Goal: Register for event/course

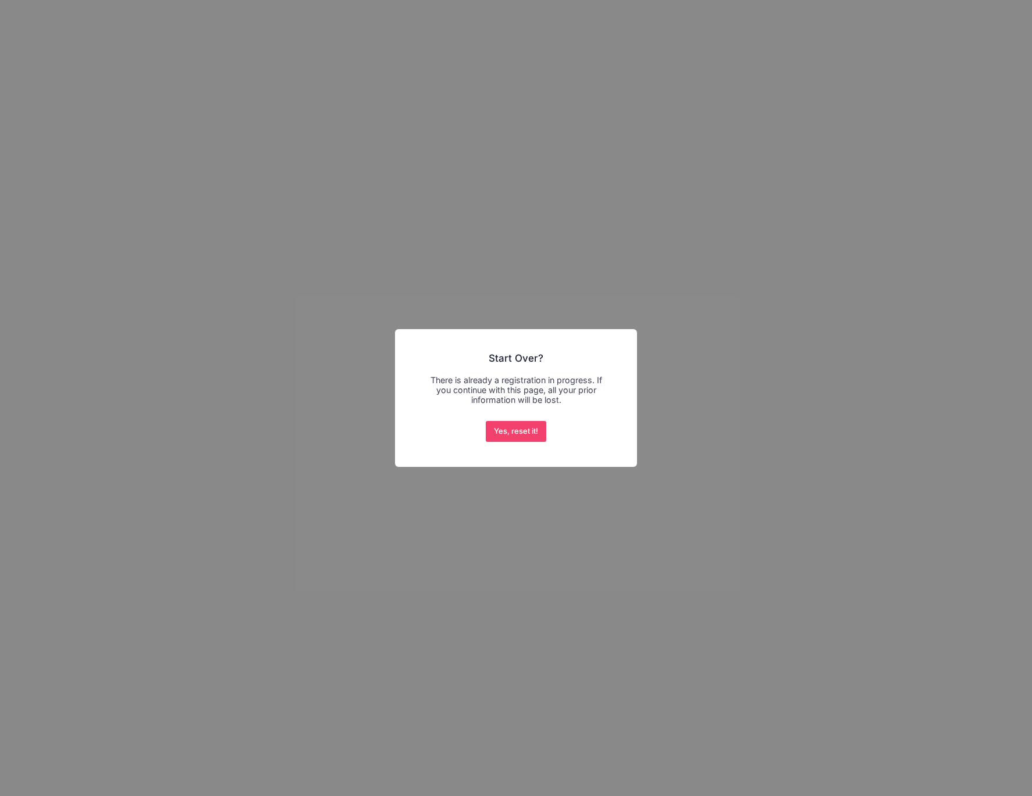
click at [734, 366] on div "× Start Over? There is already a registration in progress. If you continue with…" at bounding box center [516, 398] width 1032 height 796
click at [955, 229] on div "× Start Over? There is already a registration in progress. If you continue with…" at bounding box center [516, 398] width 1032 height 796
click at [526, 435] on button "Yes, reset it!" at bounding box center [516, 431] width 61 height 21
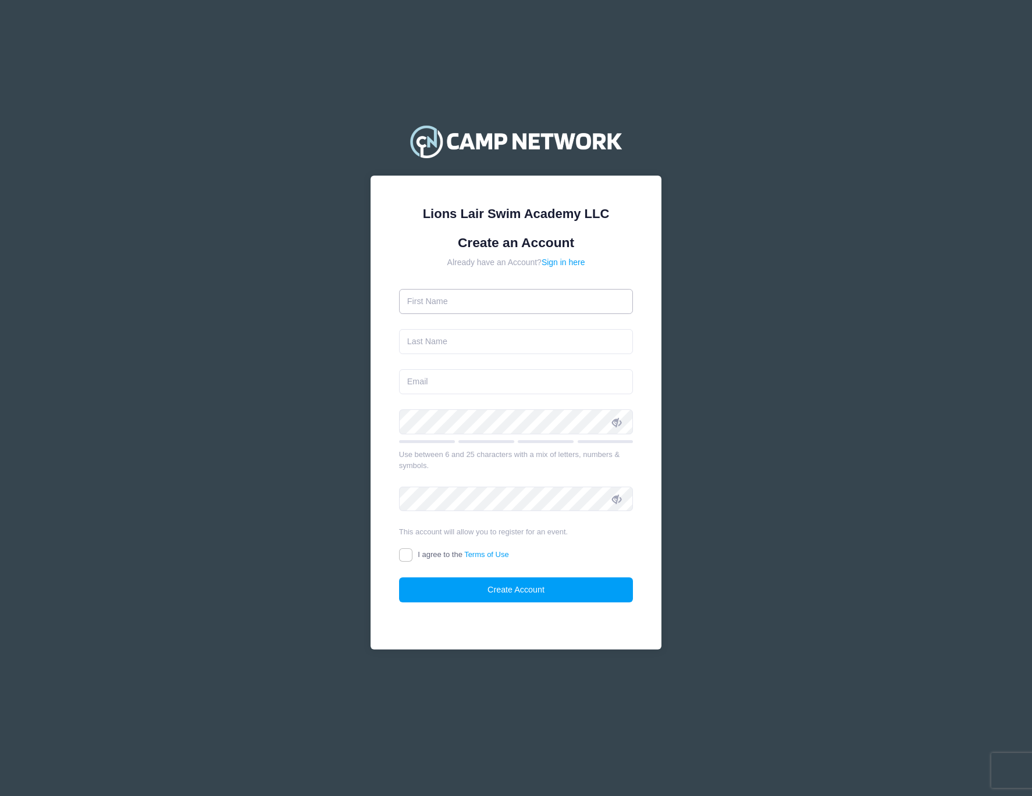
click at [433, 307] on input "text" at bounding box center [516, 301] width 234 height 25
click at [433, 306] on input "text" at bounding box center [516, 301] width 234 height 25
type input "Elena"
click at [436, 345] on input "text" at bounding box center [516, 341] width 234 height 25
type input "Blank"
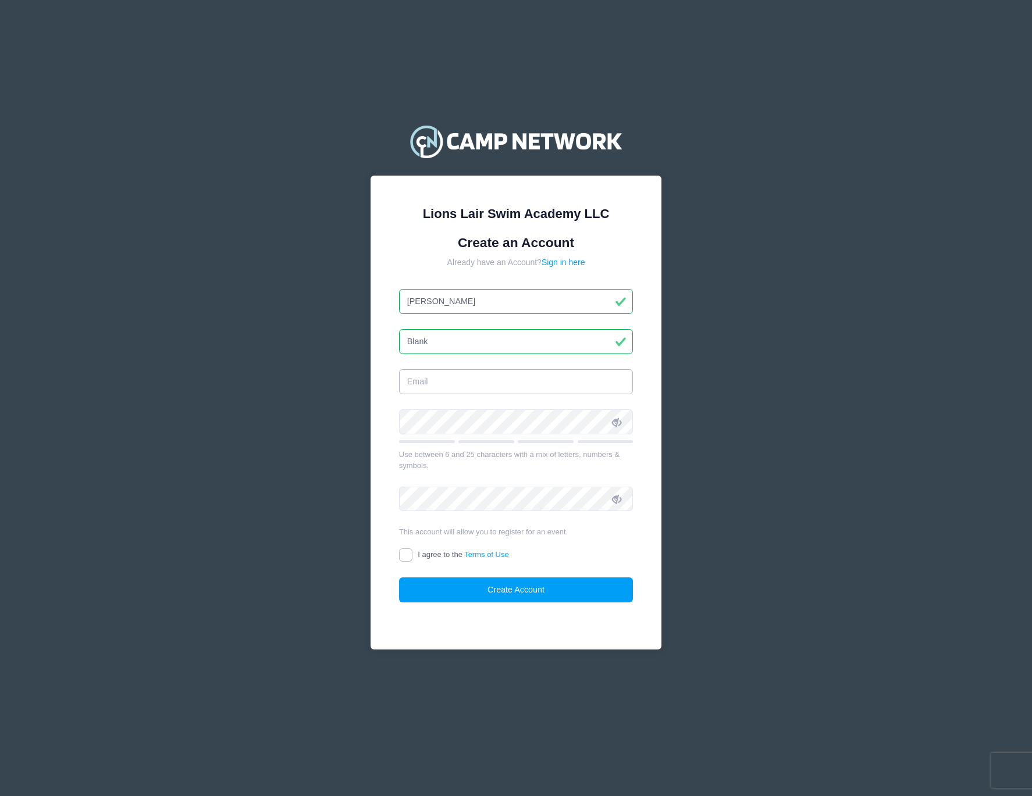
click at [424, 390] on input "email" at bounding box center [516, 381] width 234 height 25
type input "evblank@gmail.com"
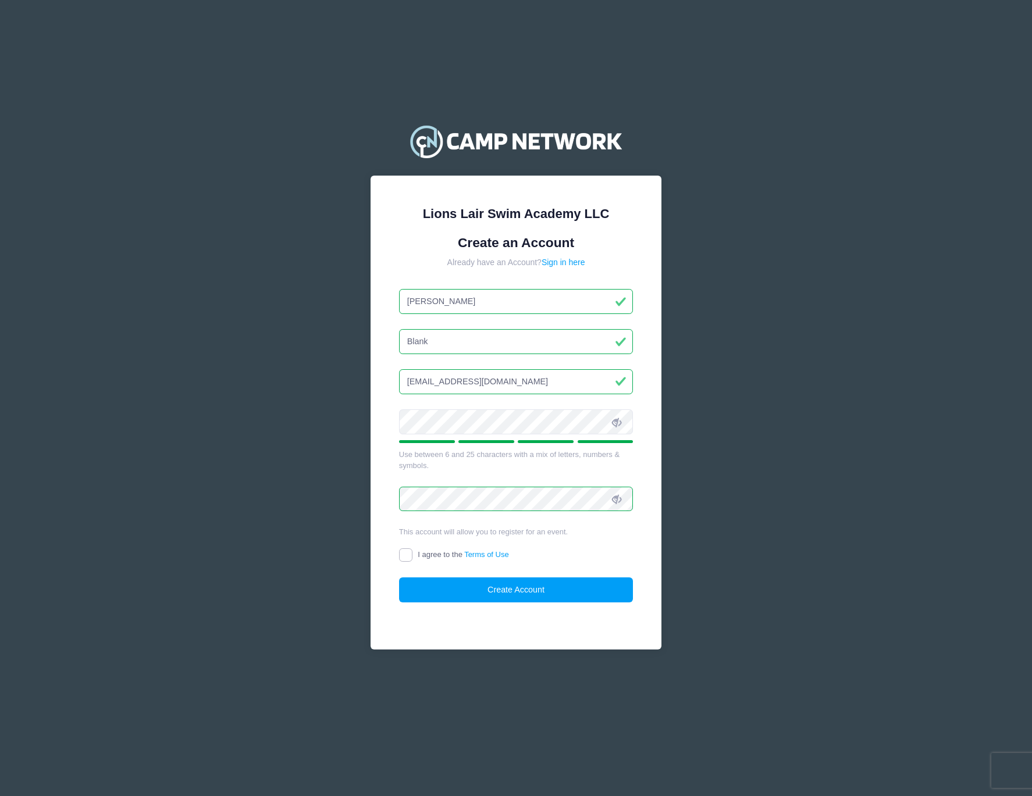
click at [407, 558] on input "I agree to the Terms of Use" at bounding box center [405, 555] width 13 height 13
checkbox input "true"
drag, startPoint x: 469, startPoint y: 599, endPoint x: 498, endPoint y: 604, distance: 29.6
click at [469, 599] on button "Create Account" at bounding box center [516, 590] width 234 height 25
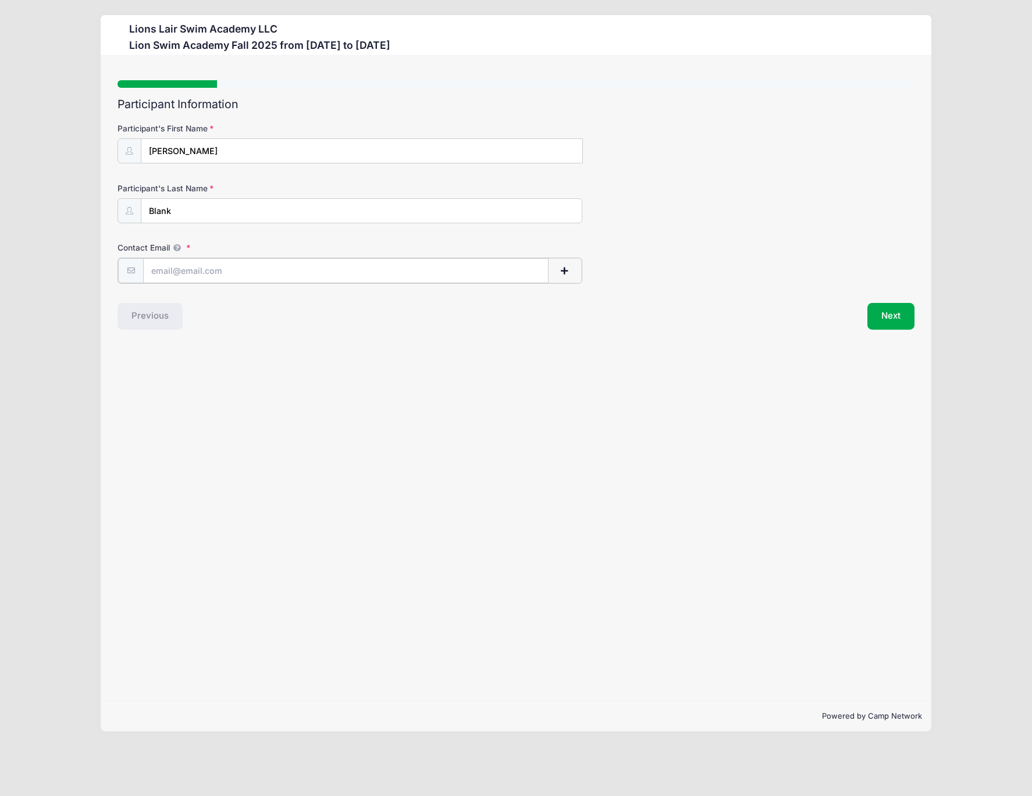
click at [181, 268] on input "Contact Email" at bounding box center [345, 270] width 405 height 25
type input "[EMAIL_ADDRESS][DOMAIN_NAME]"
click at [279, 364] on div "Step 1 /7 Step 1 Step 2 Step 3 Step 4 Step 5 Policies Extra Items Summary Parti…" at bounding box center [516, 378] width 831 height 645
click at [888, 323] on button "Next" at bounding box center [890, 315] width 47 height 27
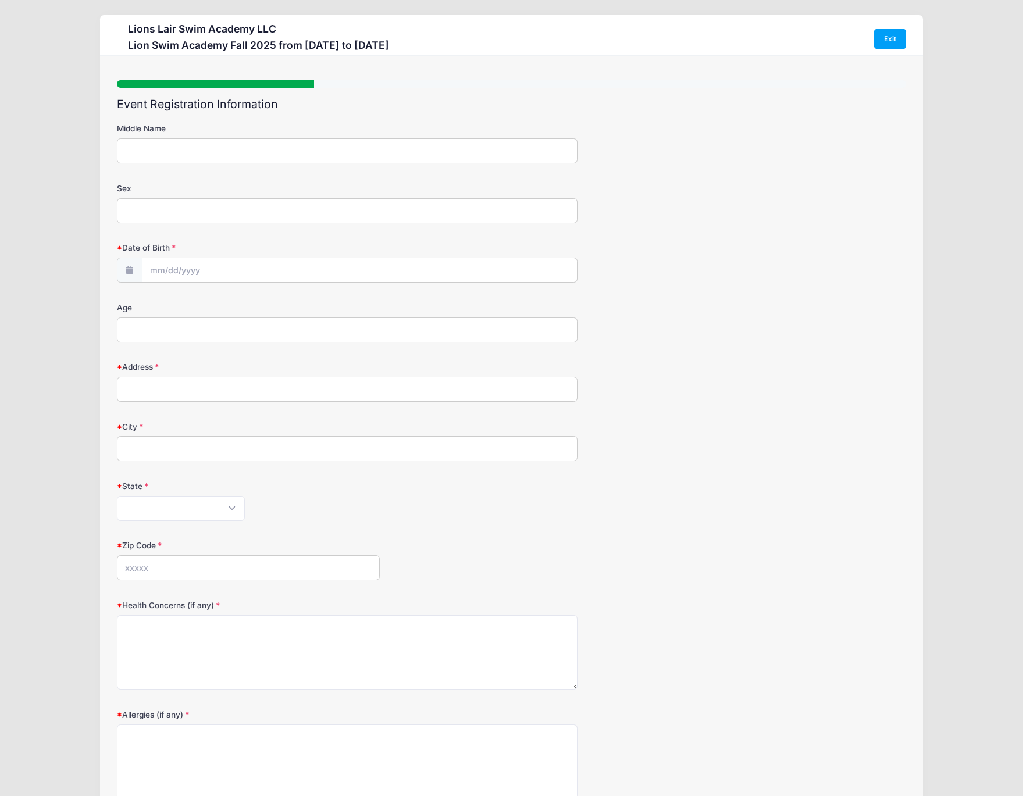
click at [177, 148] on input "Middle Name" at bounding box center [347, 150] width 461 height 25
type input "Fe"
click at [201, 201] on input "Sex" at bounding box center [347, 210] width 461 height 25
type input "[DEMOGRAPHIC_DATA]"
click at [206, 271] on input "Date of Birth" at bounding box center [360, 270] width 435 height 25
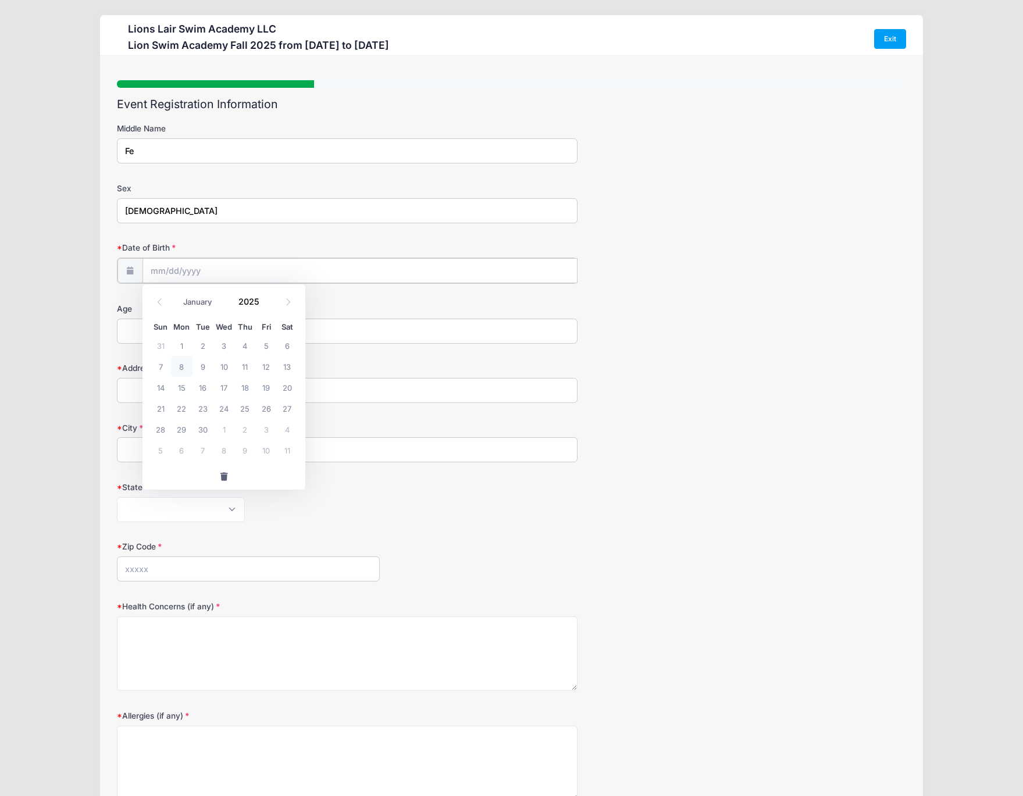
click at [180, 269] on input "Date of Birth" at bounding box center [360, 270] width 435 height 25
click at [249, 302] on input "2025" at bounding box center [252, 301] width 38 height 17
click at [263, 305] on span at bounding box center [266, 305] width 8 height 9
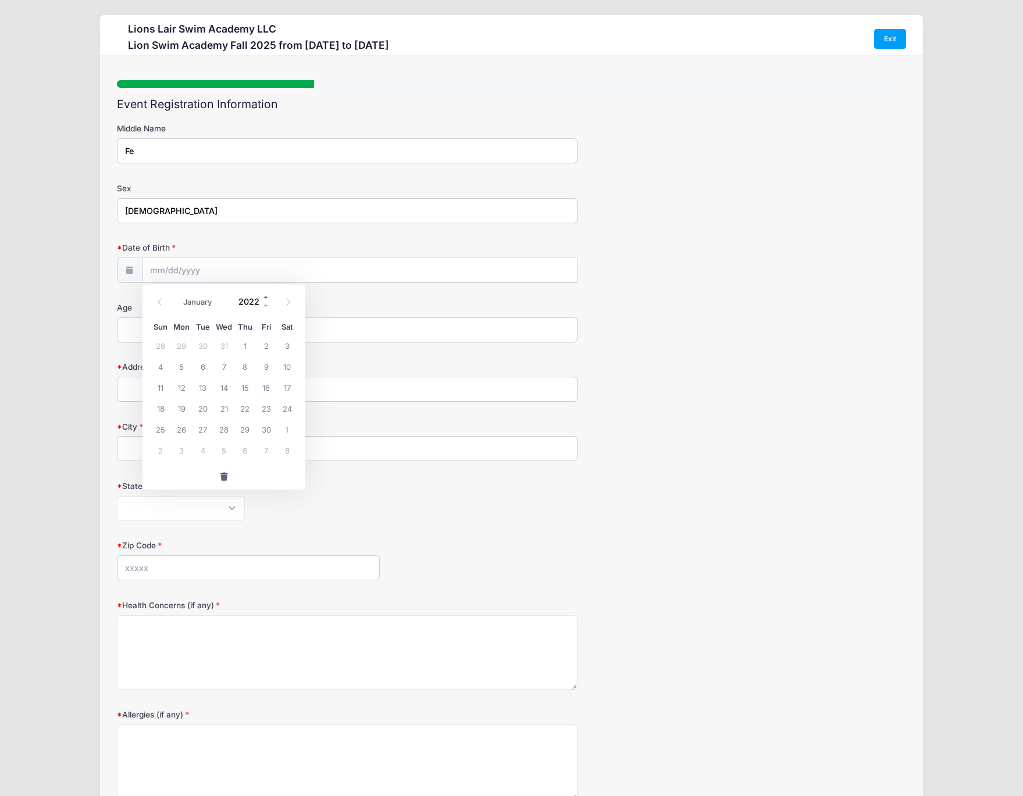
click at [265, 294] on span at bounding box center [266, 297] width 8 height 9
click at [266, 295] on span at bounding box center [266, 297] width 8 height 9
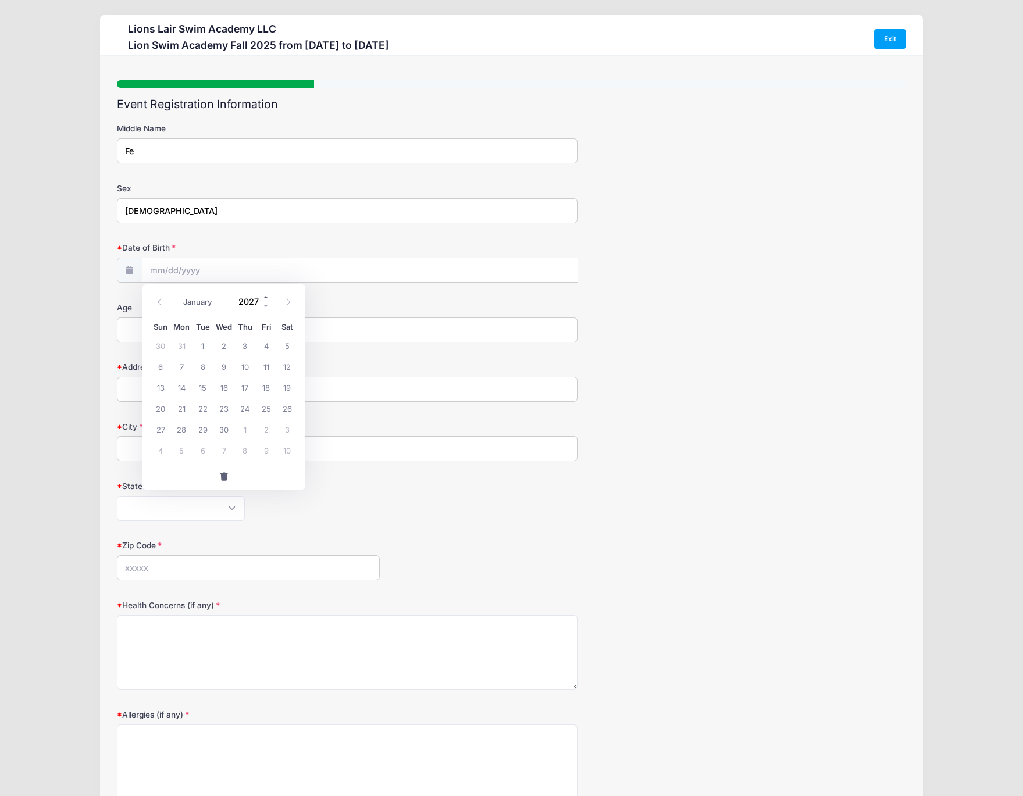
click at [266, 295] on span at bounding box center [266, 297] width 8 height 9
click at [266, 302] on span at bounding box center [266, 305] width 8 height 9
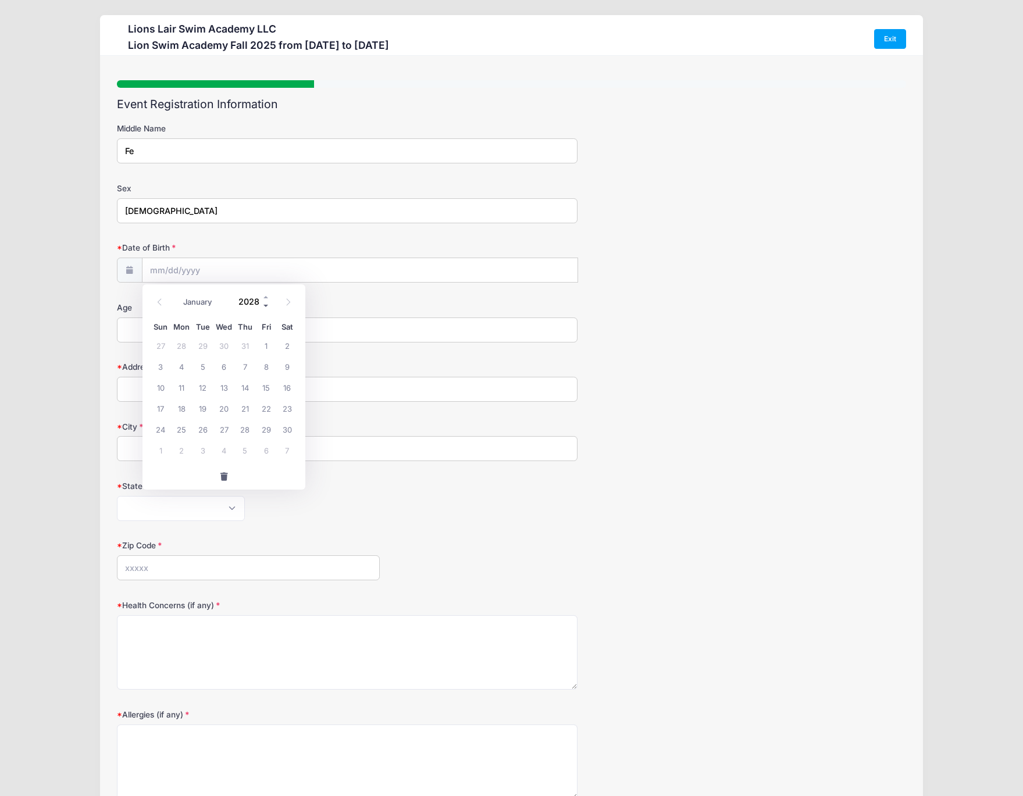
click at [266, 304] on span at bounding box center [266, 305] width 8 height 9
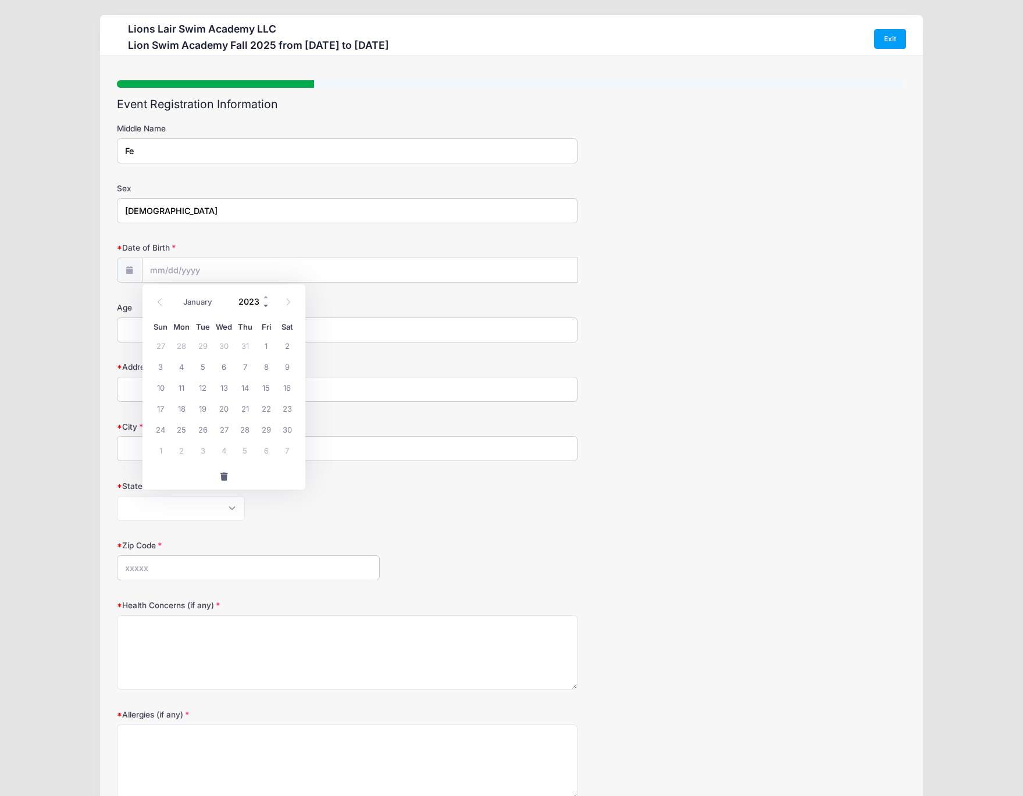
click at [266, 304] on span at bounding box center [266, 305] width 8 height 9
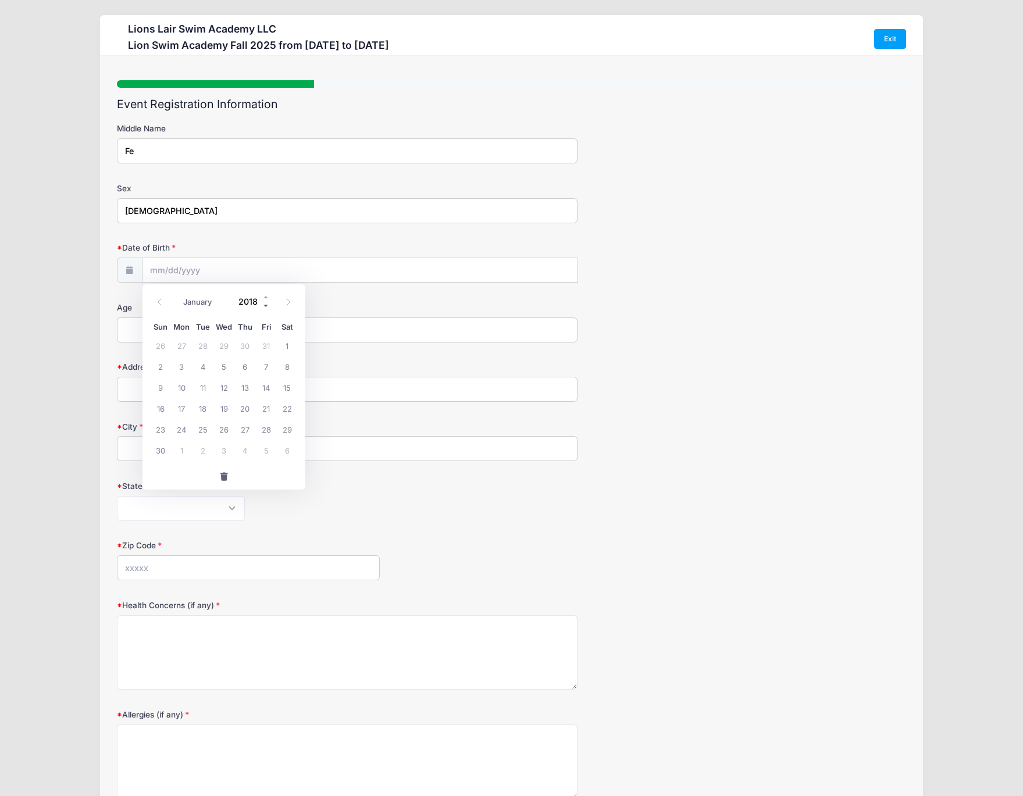
click at [266, 304] on span at bounding box center [266, 305] width 8 height 9
click at [267, 304] on span at bounding box center [266, 305] width 8 height 9
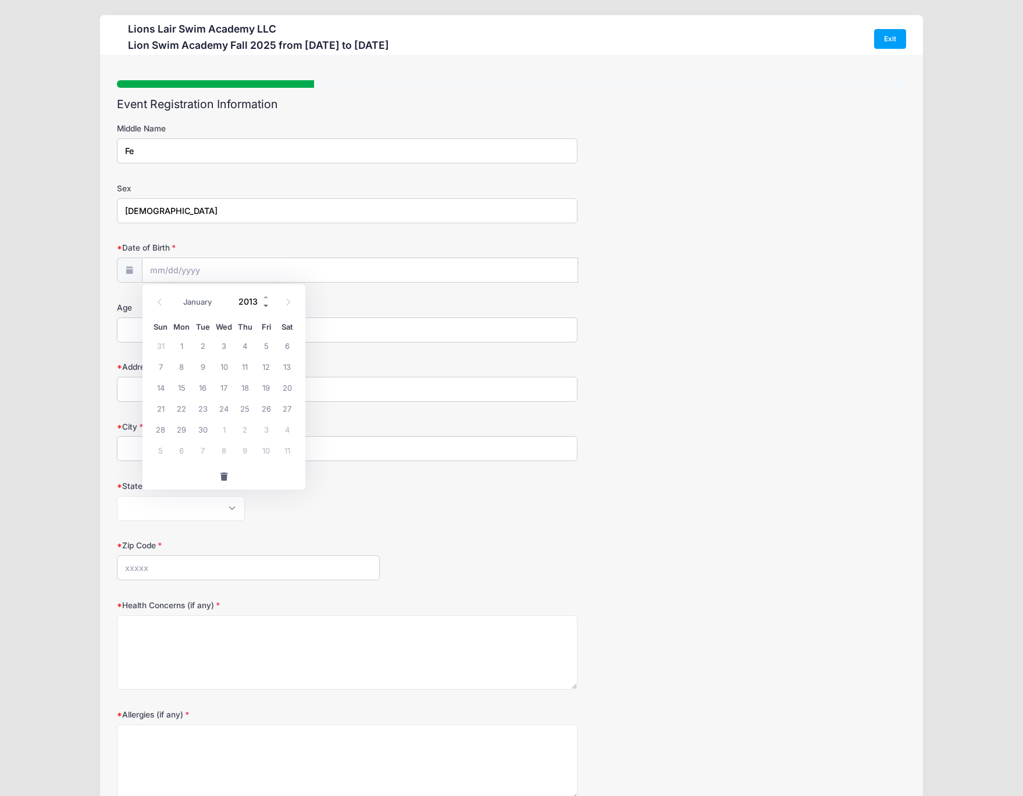
click at [267, 304] on span at bounding box center [266, 305] width 8 height 9
click at [213, 273] on input "Date of Birth" at bounding box center [360, 270] width 435 height 25
click at [265, 300] on span at bounding box center [266, 297] width 8 height 9
click at [265, 299] on span at bounding box center [266, 297] width 8 height 9
click at [265, 300] on span at bounding box center [266, 297] width 8 height 9
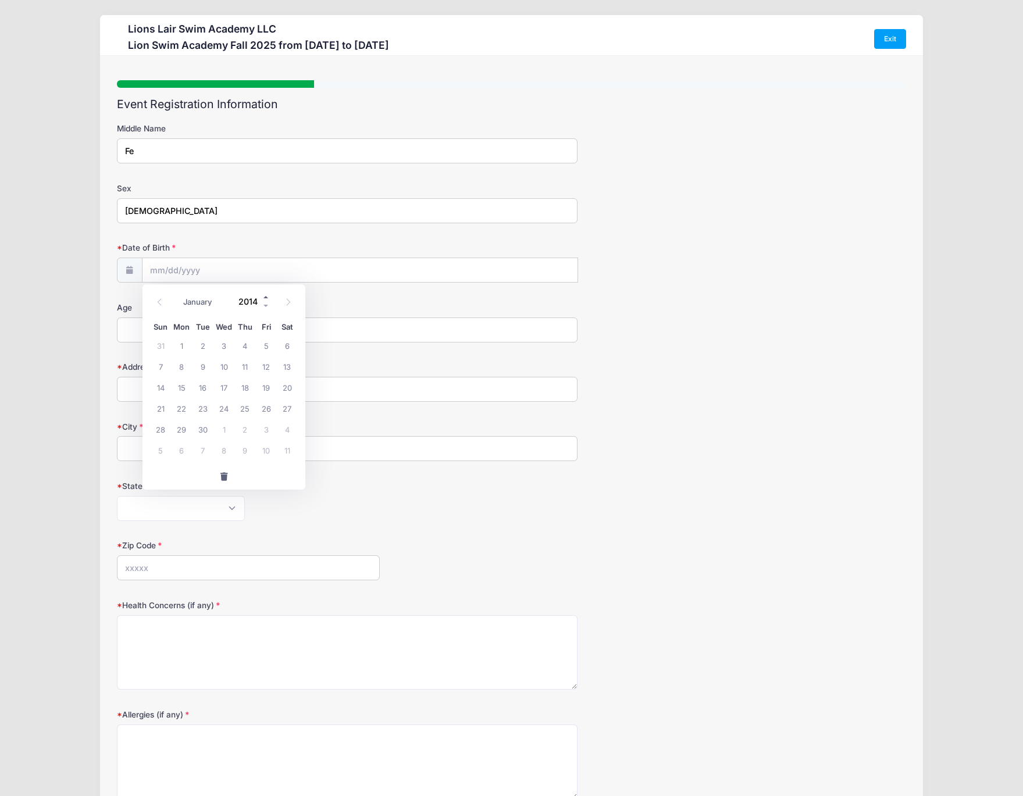
type input "2015"
click at [285, 304] on icon at bounding box center [288, 302] width 8 height 8
select select "9"
click at [225, 432] on span "28" at bounding box center [223, 429] width 21 height 21
type input "[DATE]"
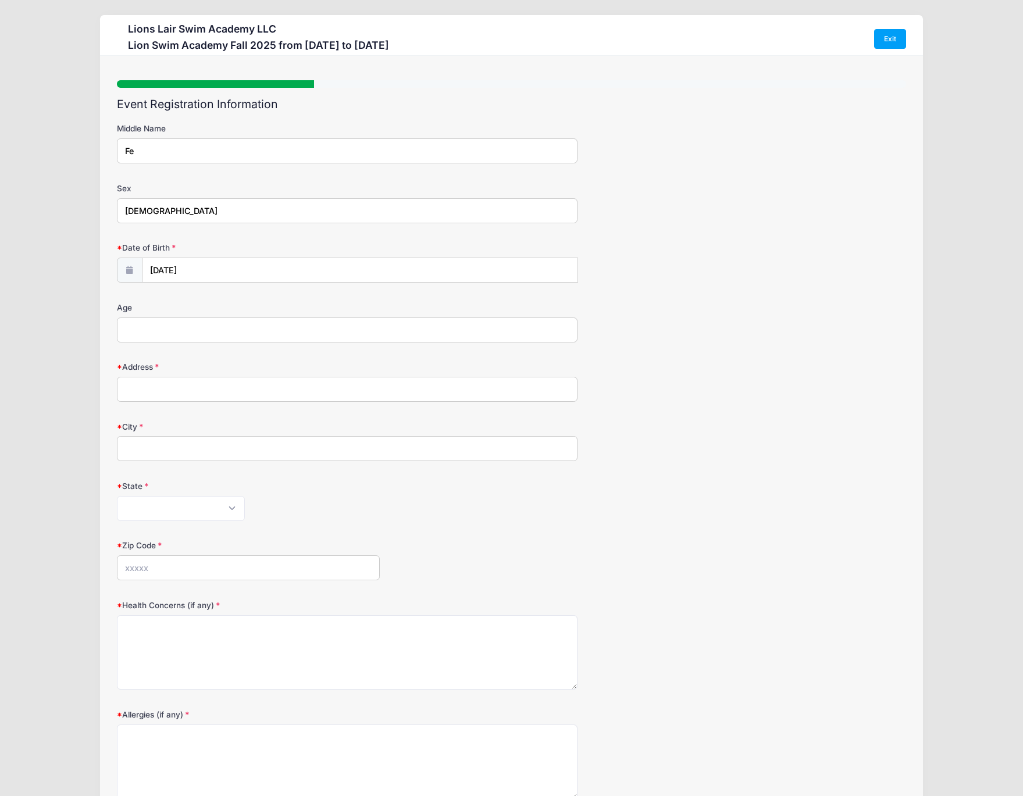
click at [169, 333] on input "Age" at bounding box center [347, 330] width 461 height 25
type input "9"
click at [172, 386] on input "Address" at bounding box center [347, 389] width 461 height 25
type input "720 FORT WASHINGTON AVE"
type input "[US_STATE]"
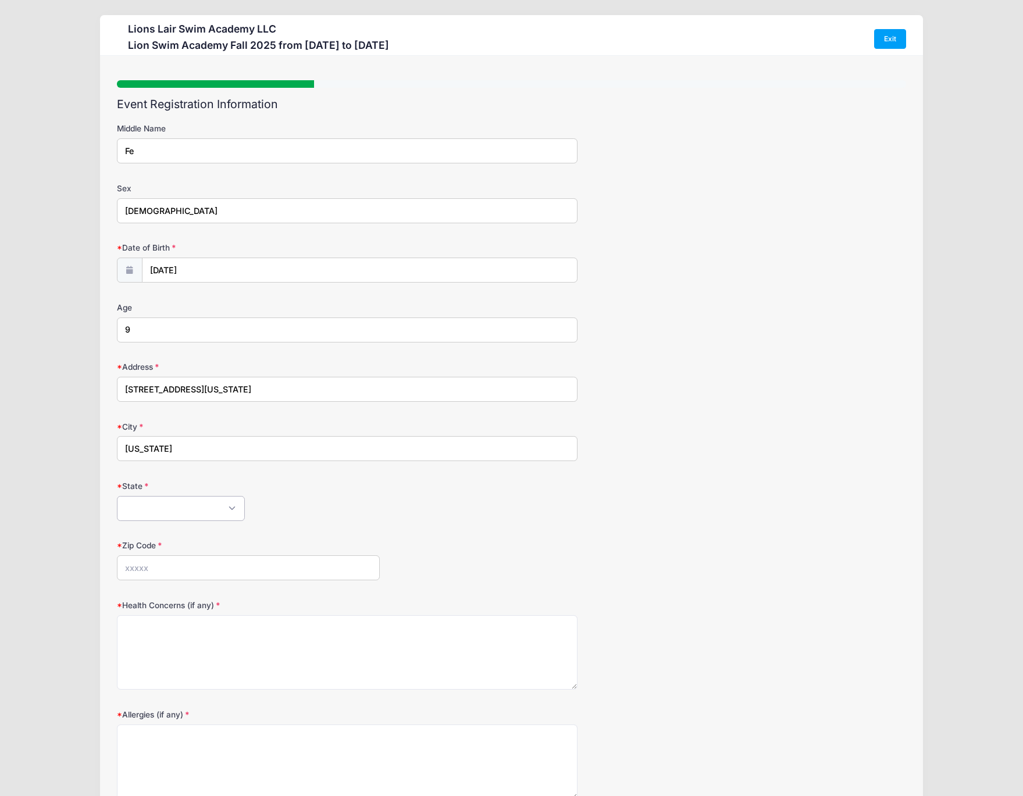
select select "NY"
type input "10040"
type input "[STREET_ADDRESS][US_STATE]"
click at [169, 637] on textarea "Health Concerns (if any)" at bounding box center [347, 652] width 461 height 75
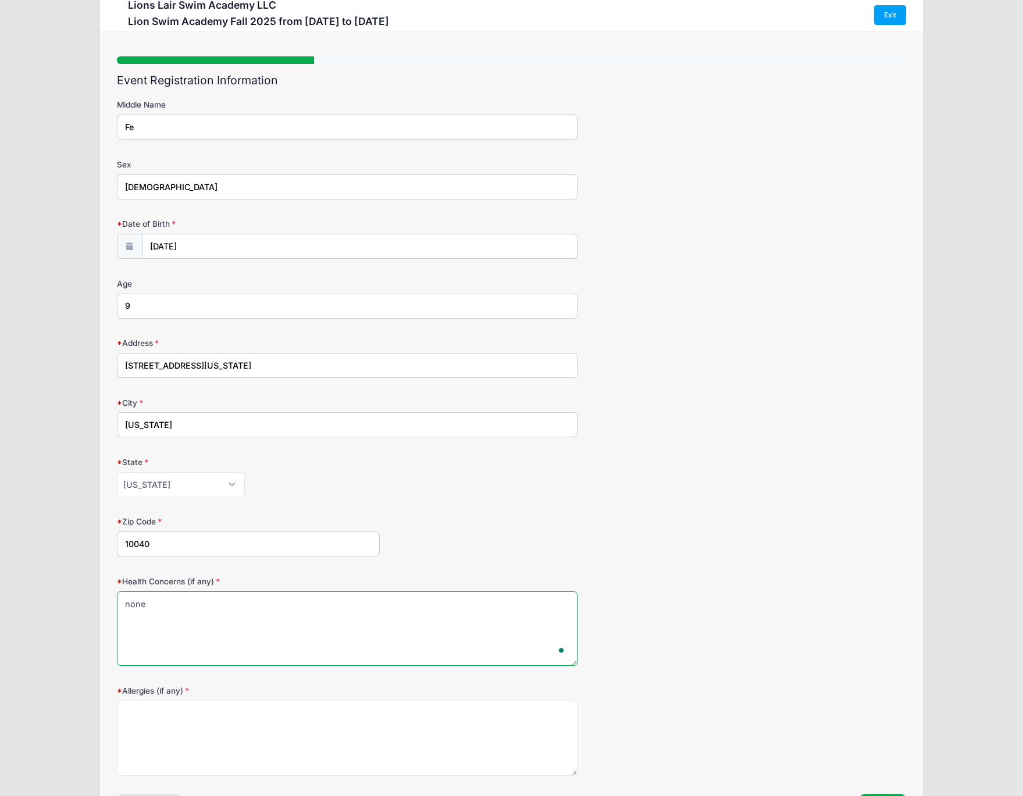
type textarea "none"
click at [206, 721] on textarea "Allergies (if any)" at bounding box center [347, 738] width 461 height 75
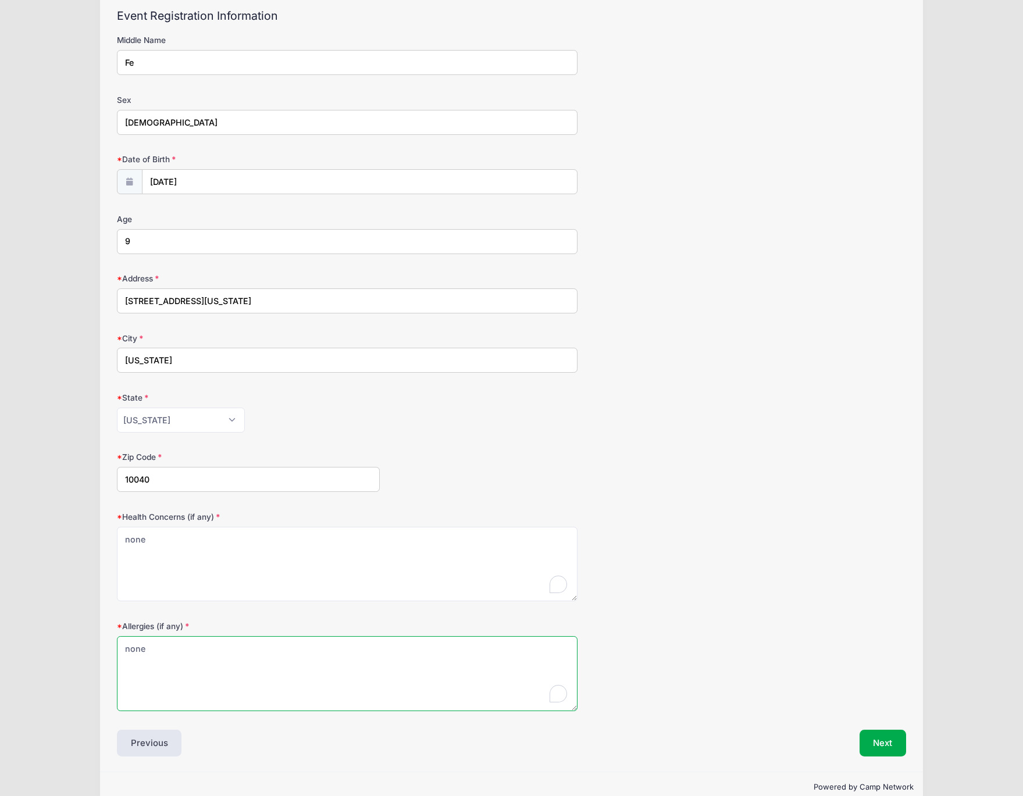
scroll to position [110, 0]
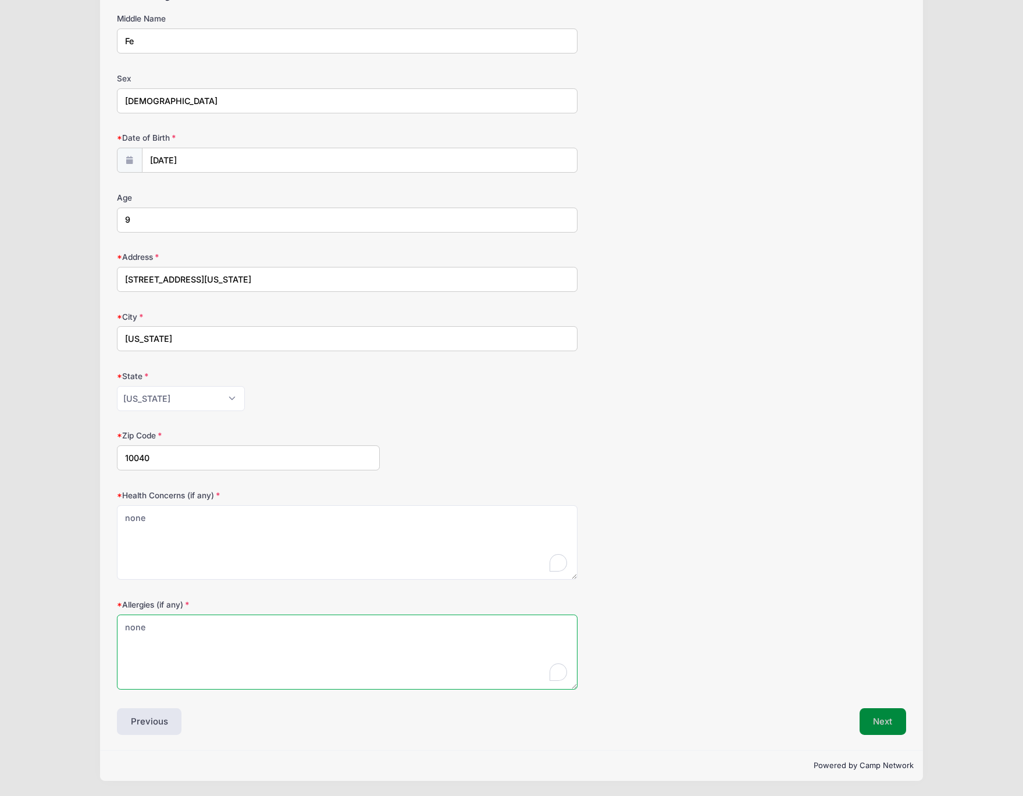
type textarea "none"
click at [892, 727] on button "Next" at bounding box center [883, 721] width 47 height 27
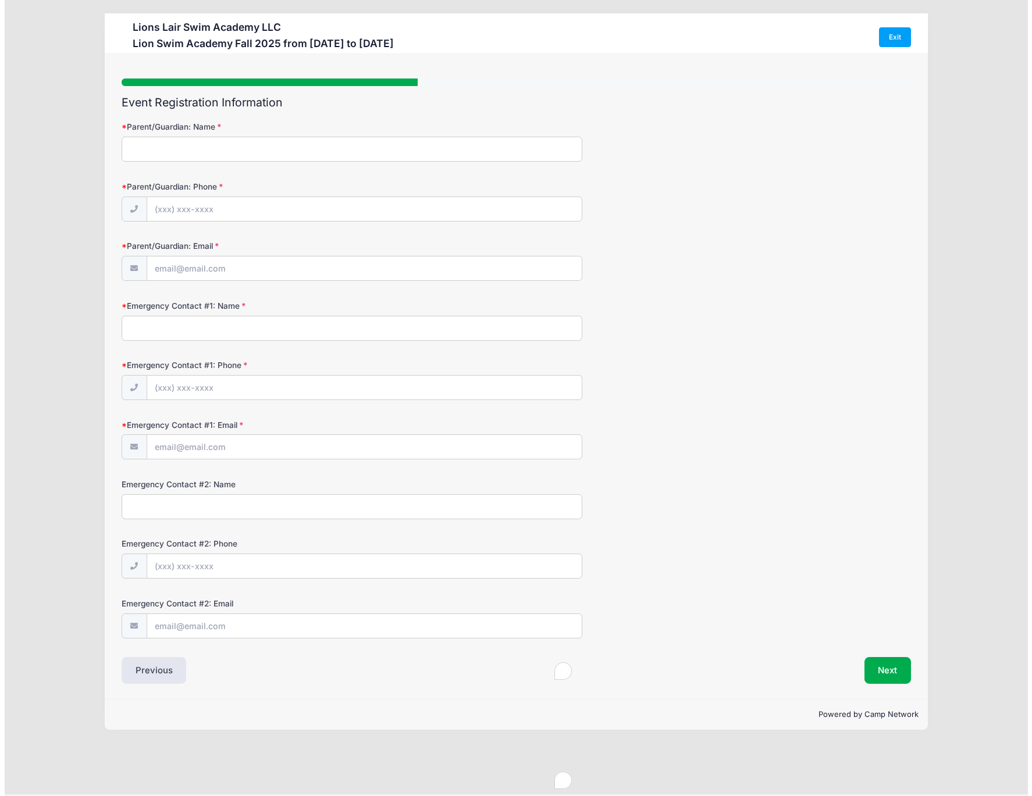
scroll to position [0, 0]
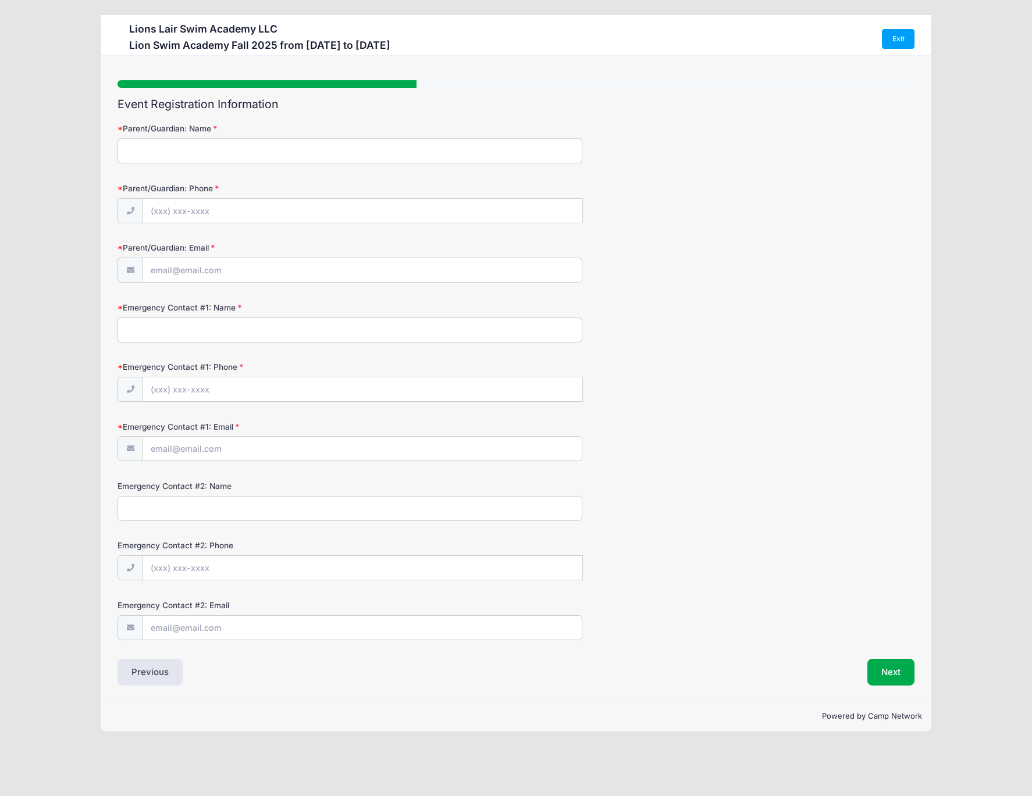
click at [161, 149] on input "Parent/Guardian: Name" at bounding box center [349, 150] width 465 height 25
type input "[PERSON_NAME]"
click at [212, 212] on input "Parent/Guardian: Phone" at bounding box center [362, 211] width 439 height 25
type input "[PHONE_NUMBER]"
click at [276, 270] on input "Parent/Guardian: Email" at bounding box center [362, 270] width 439 height 25
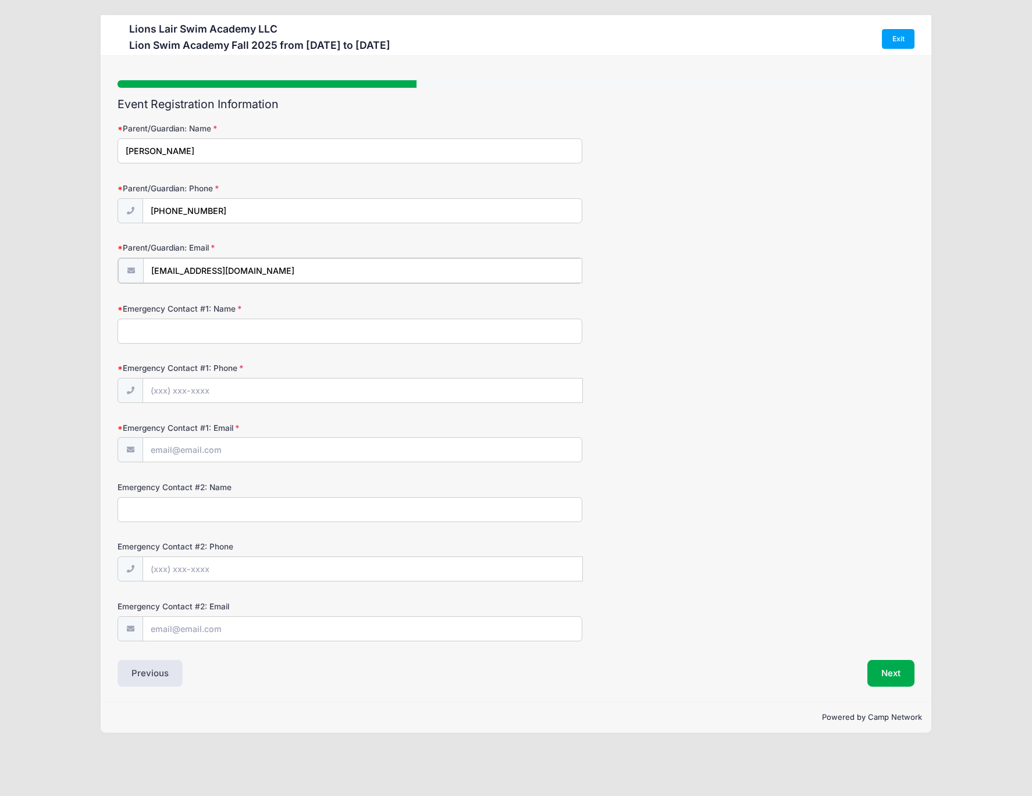
type input "[EMAIL_ADDRESS][DOMAIN_NAME]"
click at [248, 318] on div "Emergency Contact #1: Name" at bounding box center [515, 322] width 797 height 41
click at [248, 318] on input "Emergency Contact #1: Name" at bounding box center [349, 330] width 465 height 25
type input "[PERSON_NAME]"
click at [177, 386] on input "Emergency Contact #1: Phone" at bounding box center [362, 390] width 439 height 25
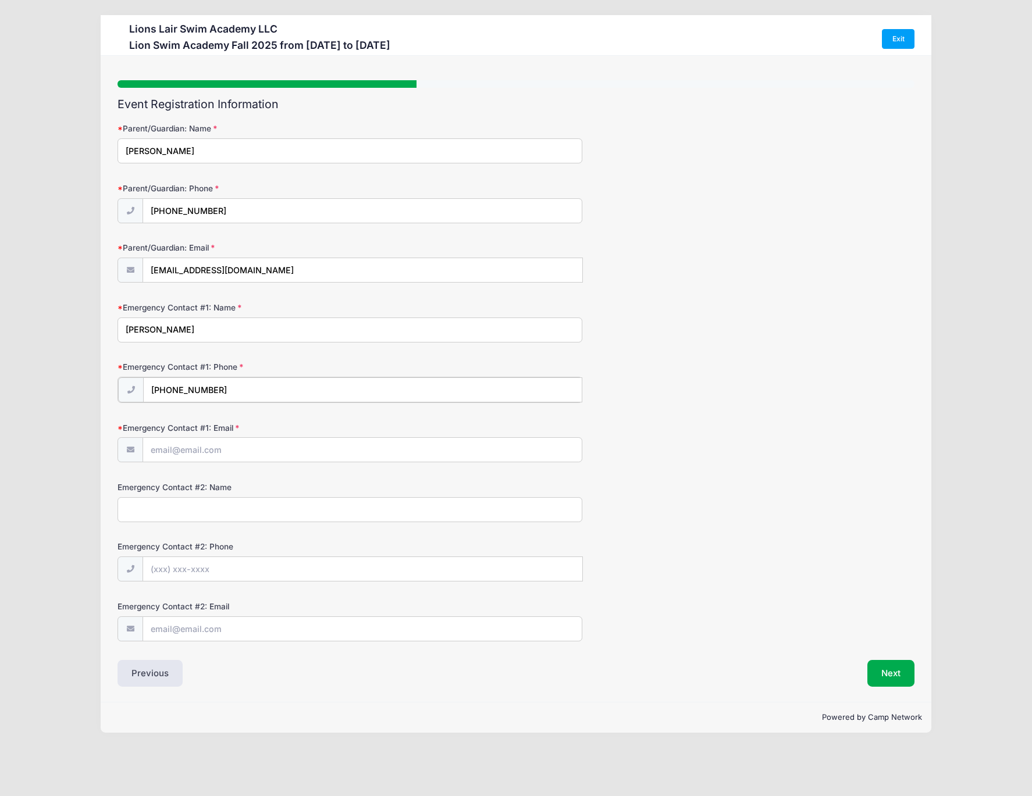
type input "[PHONE_NUMBER]"
click at [194, 448] on input "Emergency Contact #1: Email" at bounding box center [362, 449] width 439 height 25
type input "[EMAIL_ADDRESS][DOMAIN_NAME]"
click at [171, 506] on input "Emergency Contact #2: Name" at bounding box center [349, 508] width 465 height 25
type input "[PERSON_NAME]"
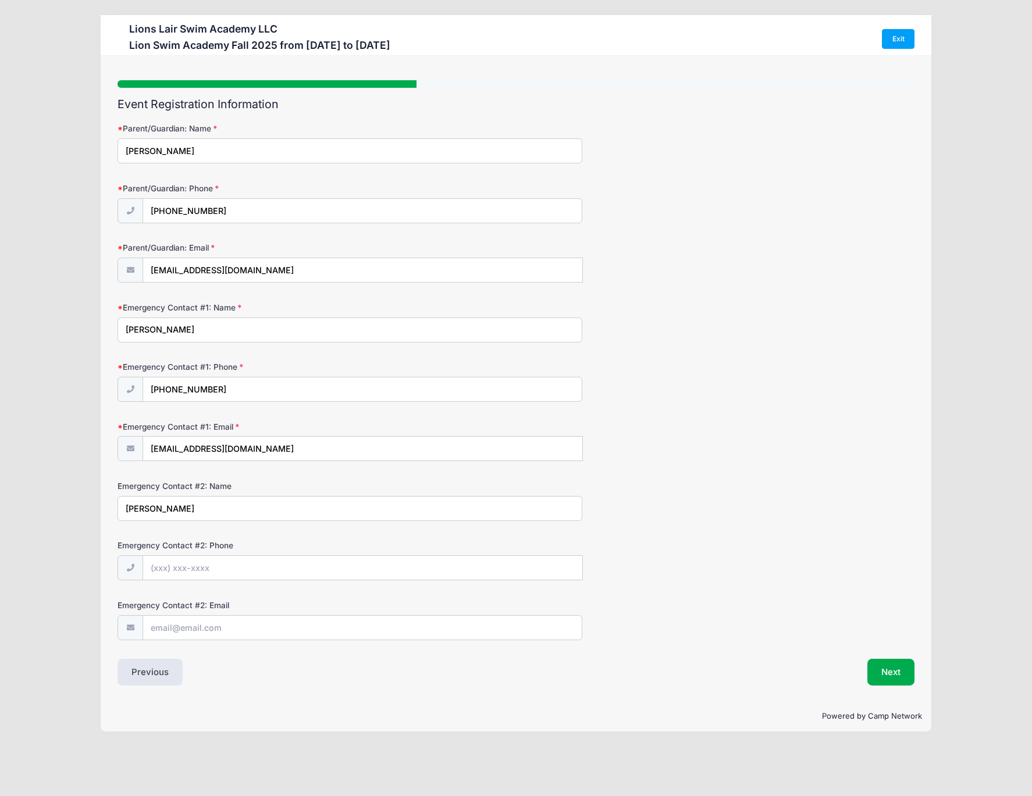
click at [171, 553] on div "Emergency Contact #2: Phone" at bounding box center [515, 560] width 797 height 41
click at [175, 561] on input "Emergency Contact #2: Phone" at bounding box center [362, 568] width 439 height 25
type input "[PHONE_NUMBER]"
click at [176, 631] on input "Emergency Contact #2: Email" at bounding box center [362, 628] width 439 height 25
click at [170, 631] on input "Emergency Contact #2: Email" at bounding box center [362, 628] width 439 height 25
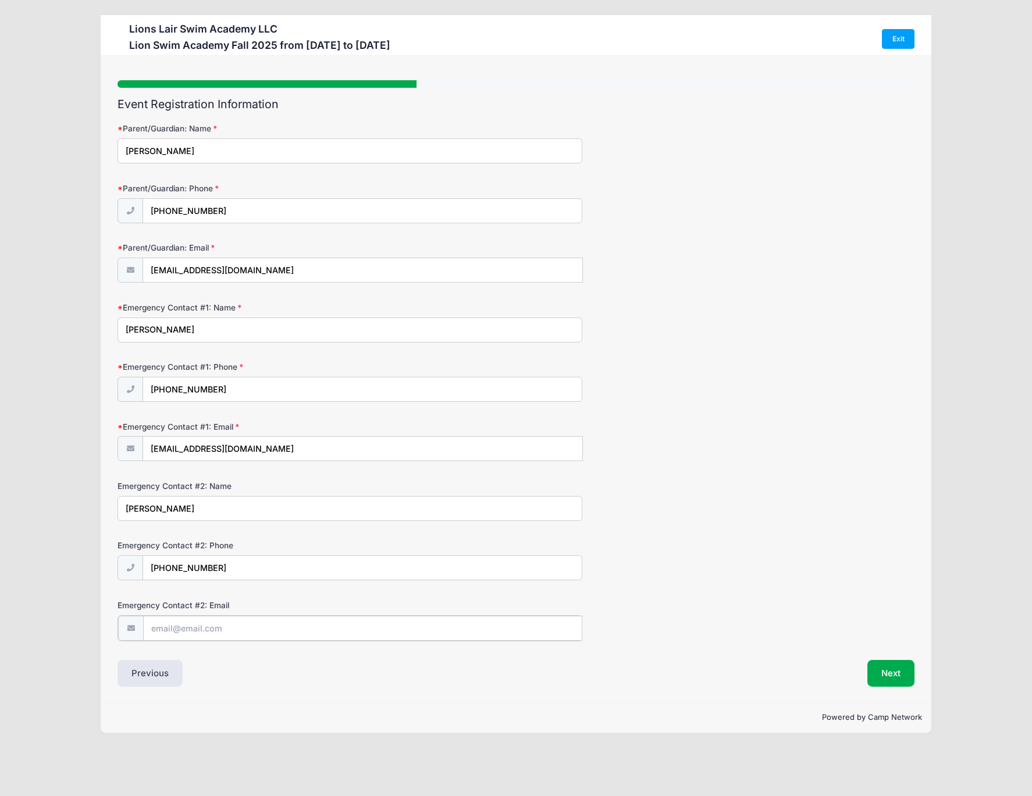
type input "[PERSON_NAME][EMAIL_ADDRESS][DOMAIN_NAME]"
click at [882, 668] on button "Next" at bounding box center [890, 672] width 47 height 27
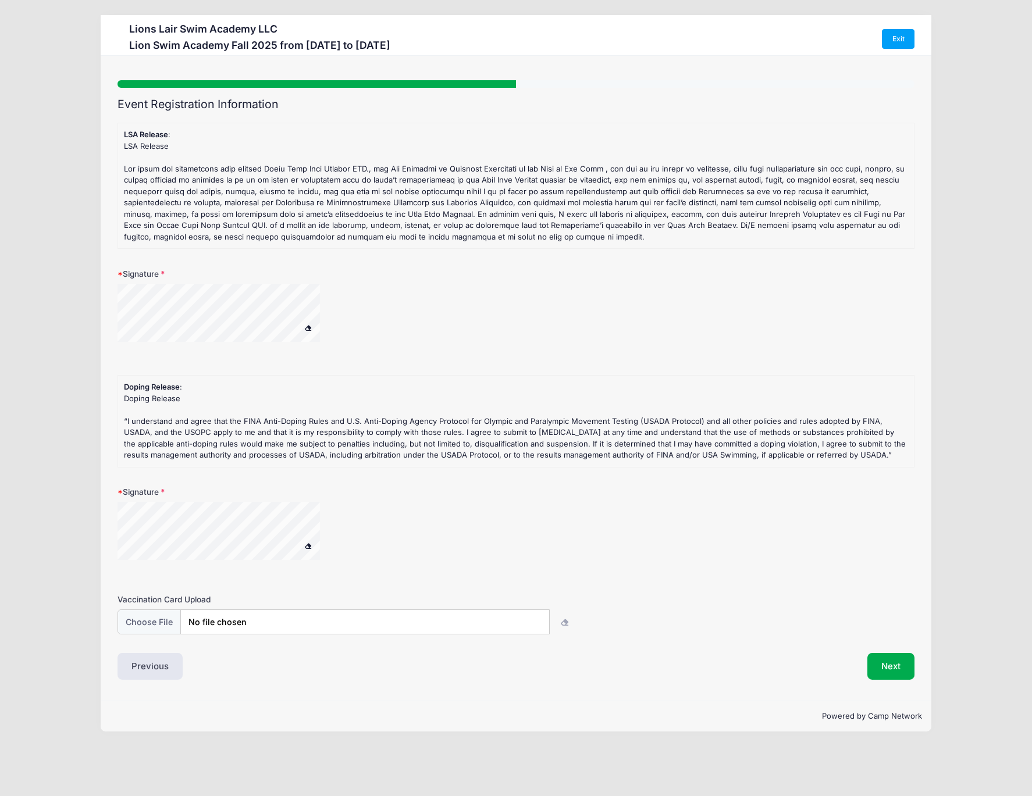
click at [152, 275] on label "Signature" at bounding box center [250, 274] width 266 height 12
click at [0, 0] on input "Signature" at bounding box center [0, 0] width 0 height 0
click at [304, 326] on span at bounding box center [308, 328] width 8 height 6
click at [303, 326] on button at bounding box center [308, 327] width 20 height 15
click at [900, 660] on button "Next" at bounding box center [890, 666] width 47 height 27
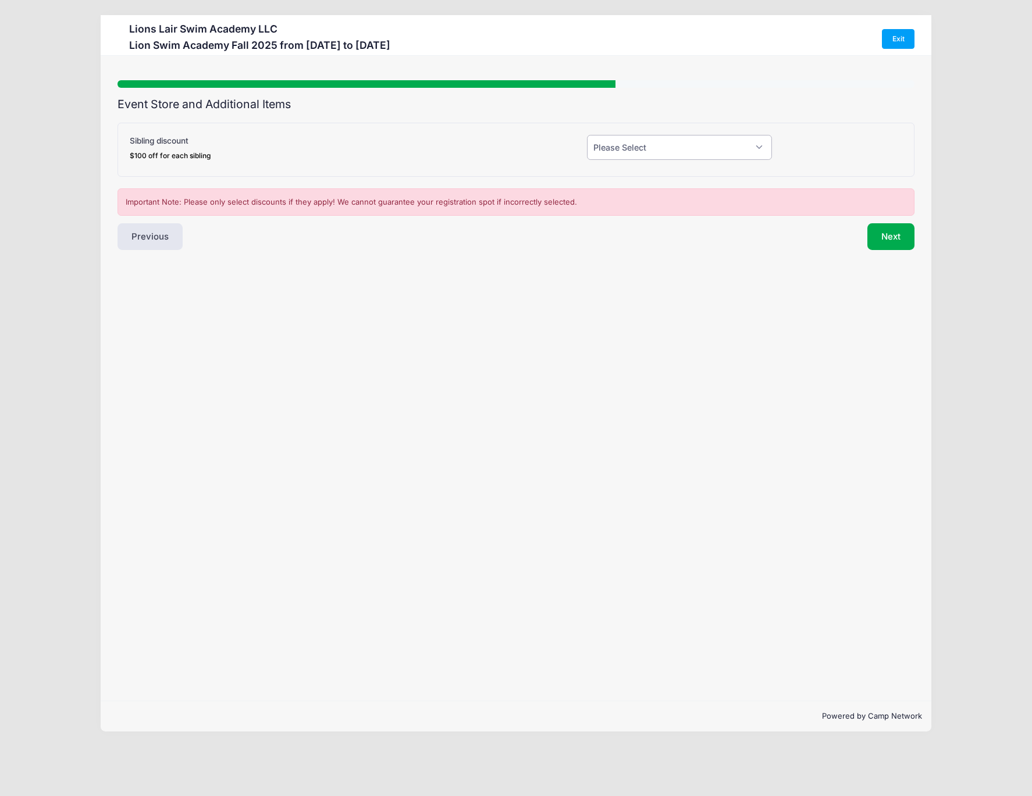
click at [638, 143] on select "Please Select Yes (-$100.00) No" at bounding box center [679, 147] width 185 height 25
select select "0"
click at [587, 135] on select "Please Select Yes (-$100.00) No" at bounding box center [679, 147] width 185 height 25
click at [874, 233] on button "Next" at bounding box center [890, 236] width 47 height 27
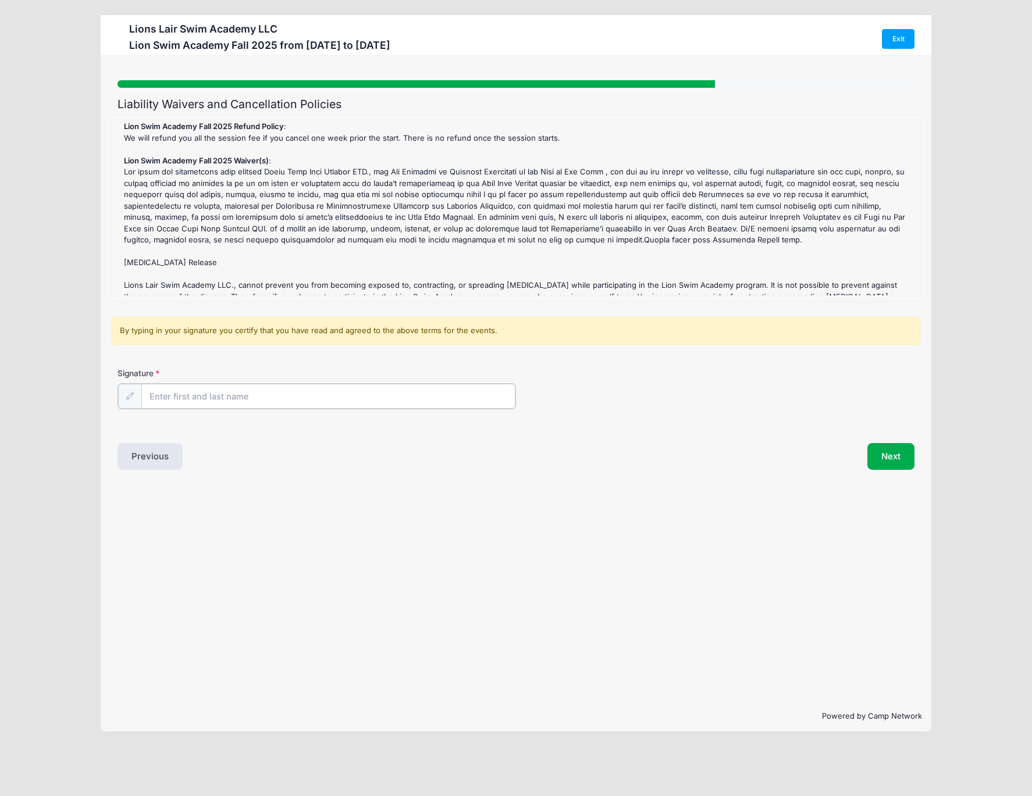
click at [159, 392] on input "Signature" at bounding box center [328, 396] width 374 height 25
click at [186, 355] on form "Lion Swim Academy Fall 2025 Refund Policy : We will refund you all the session …" at bounding box center [515, 271] width 797 height 312
click at [122, 392] on div at bounding box center [129, 395] width 24 height 25
click at [126, 394] on icon at bounding box center [130, 396] width 8 height 8
drag, startPoint x: 168, startPoint y: 386, endPoint x: 130, endPoint y: 389, distance: 37.3
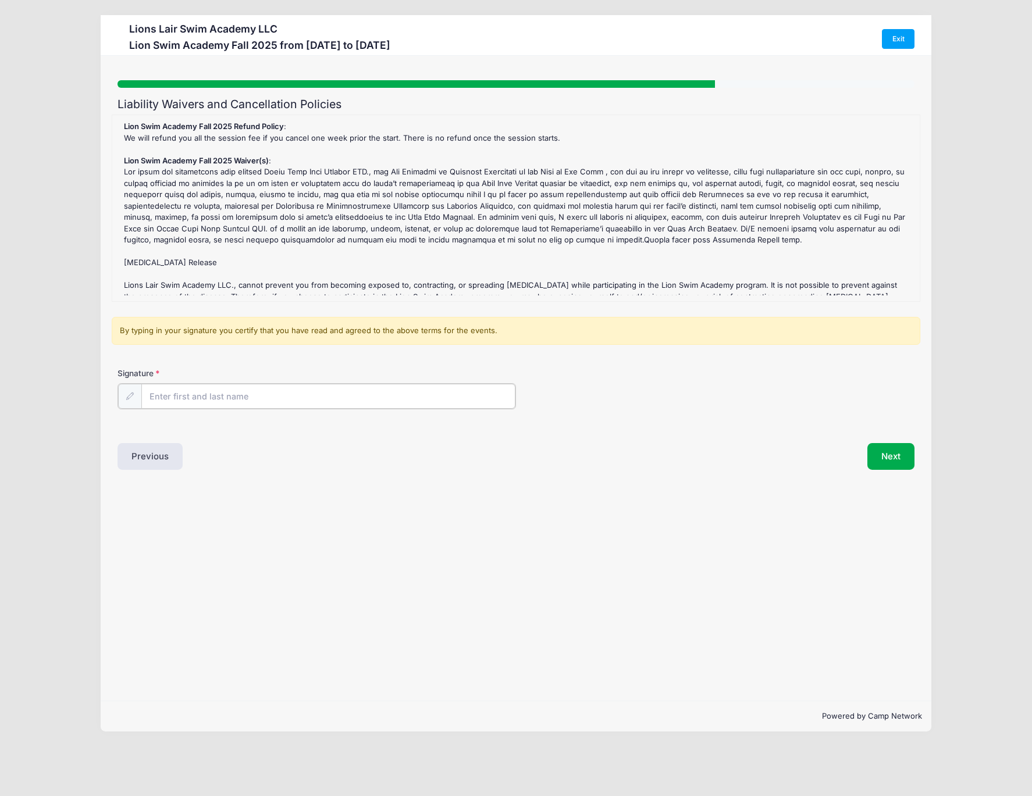
click at [130, 389] on div at bounding box center [316, 396] width 398 height 26
click at [127, 394] on icon at bounding box center [130, 396] width 8 height 8
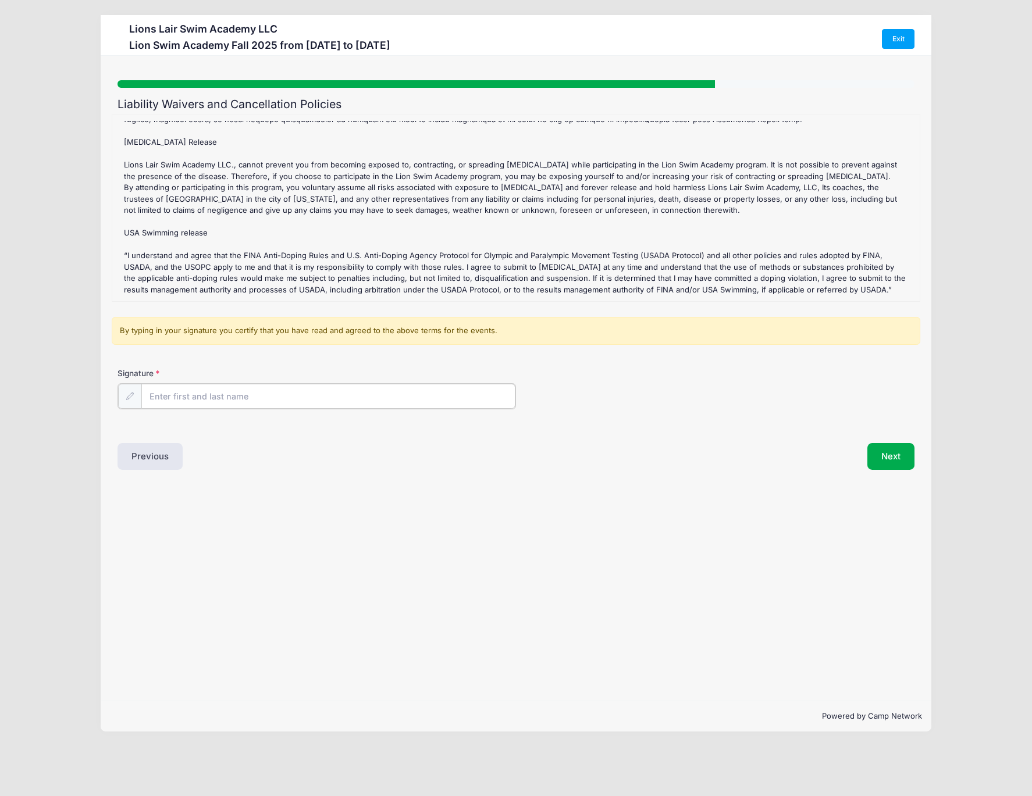
click at [206, 392] on input "Signature" at bounding box center [328, 396] width 374 height 25
type input "[PERSON_NAME]"
click at [877, 448] on button "Next" at bounding box center [890, 455] width 47 height 27
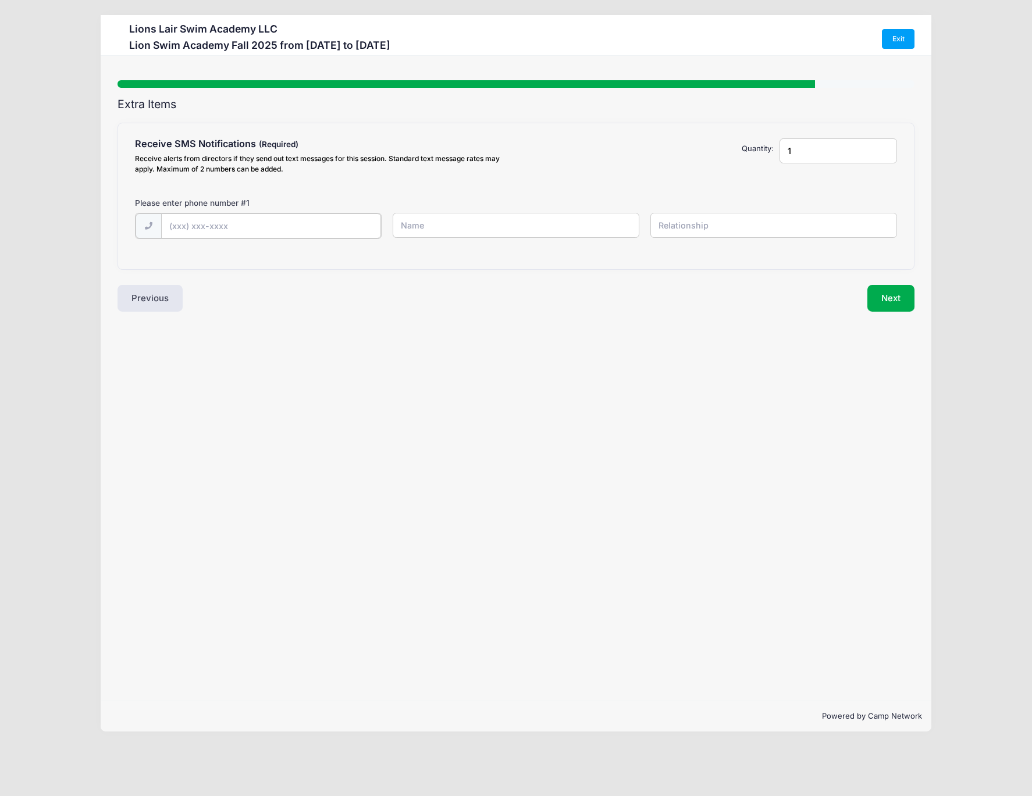
click at [201, 227] on input "text" at bounding box center [271, 225] width 220 height 25
type input "[PHONE_NUMBER]"
click at [445, 230] on input "text" at bounding box center [516, 225] width 246 height 25
type input "Elena"
click at [698, 220] on input "text" at bounding box center [773, 225] width 246 height 25
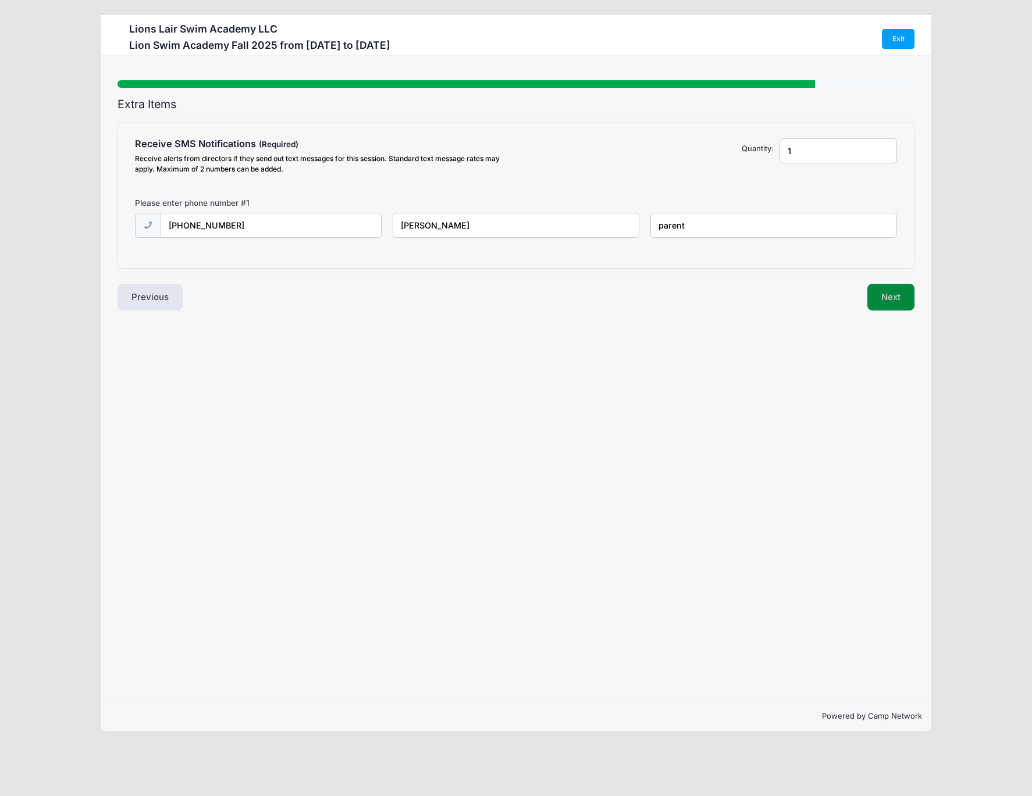
type input "parent"
click at [887, 300] on button "Next" at bounding box center [890, 297] width 47 height 27
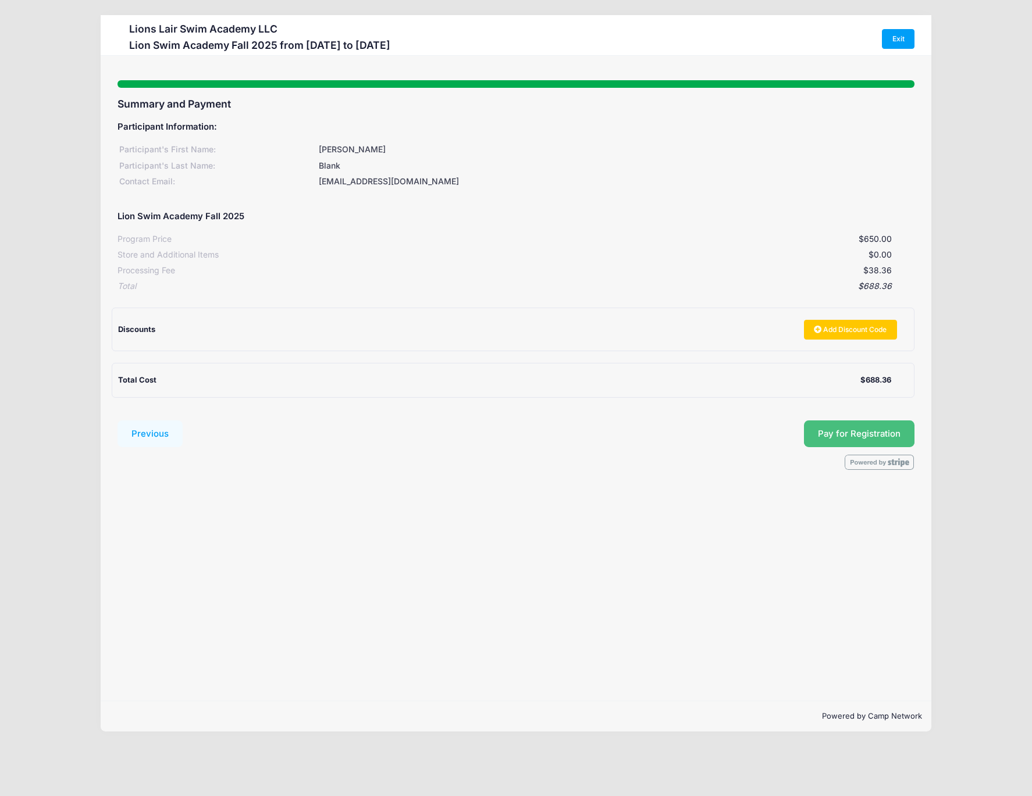
click at [866, 439] on button "Pay for Registration" at bounding box center [859, 434] width 111 height 27
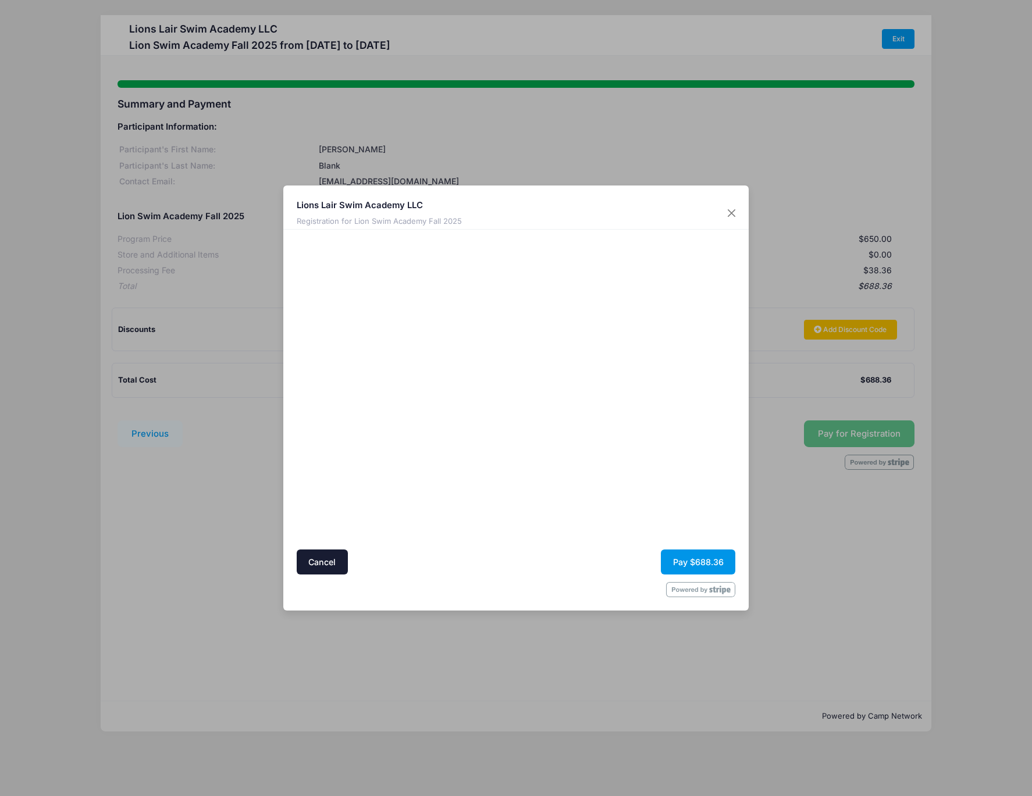
click at [703, 560] on button "Pay $688.36" at bounding box center [698, 562] width 74 height 25
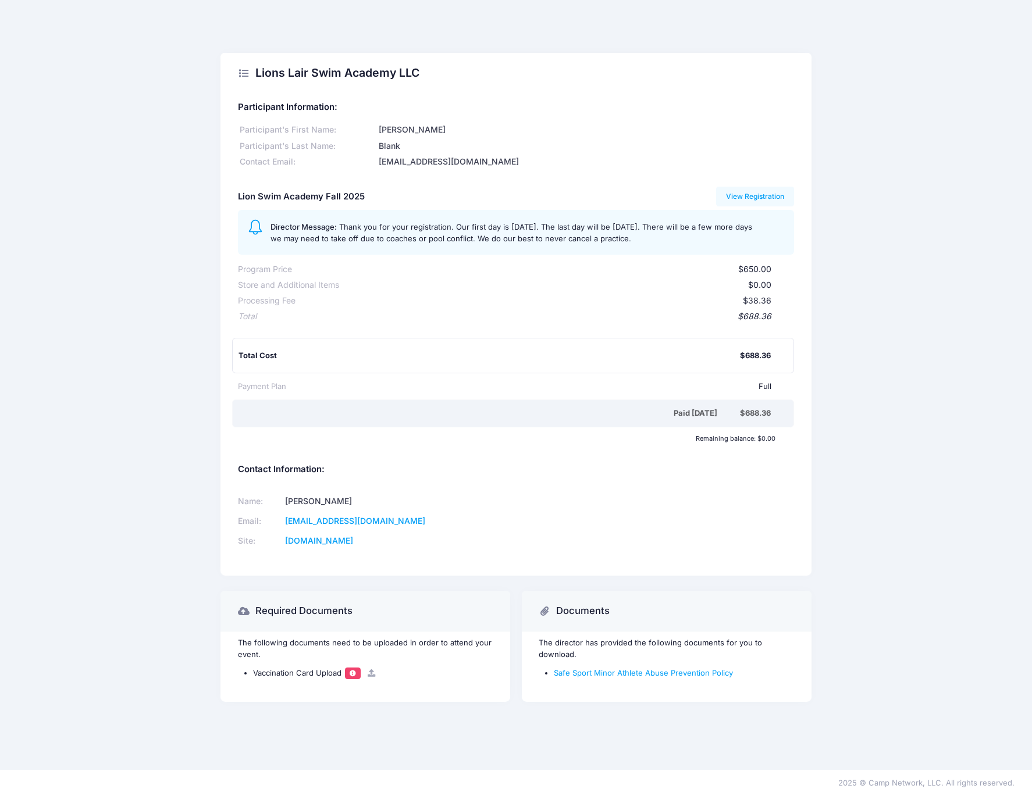
click at [372, 673] on icon at bounding box center [370, 674] width 9 height 8
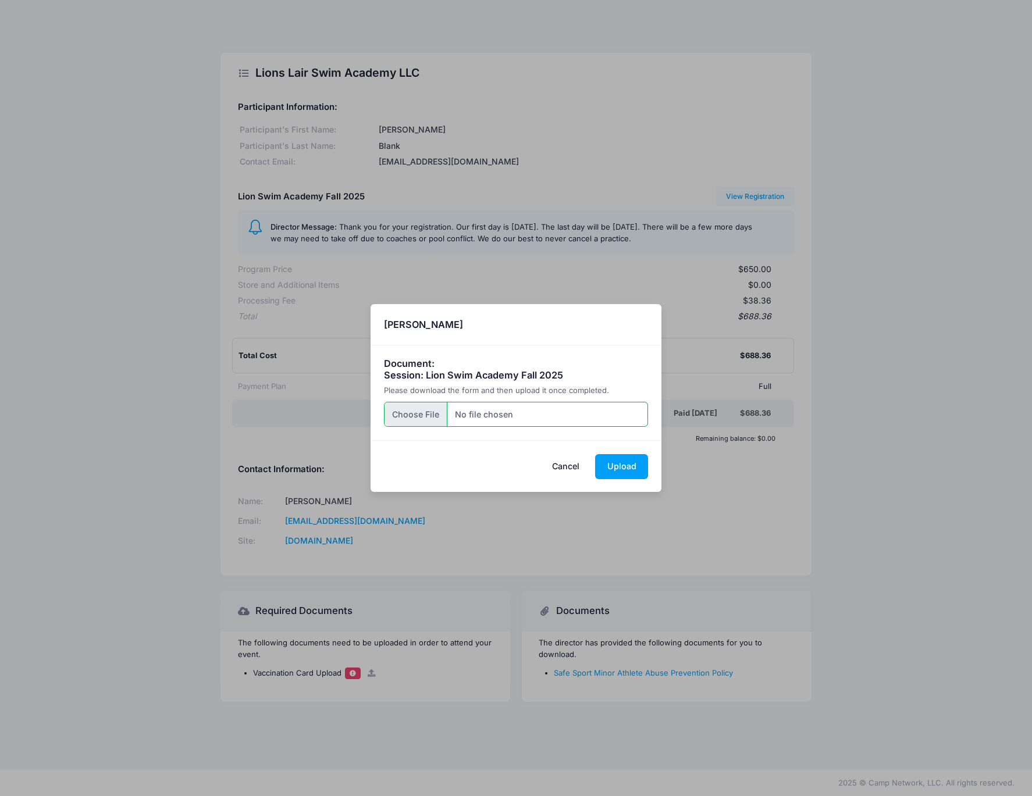
click at [409, 415] on input "file" at bounding box center [516, 414] width 265 height 25
type input "C:\fakepath\Alex_Blank-medical_Nov2024.pdf"
click at [633, 476] on button "Upload" at bounding box center [621, 466] width 53 height 25
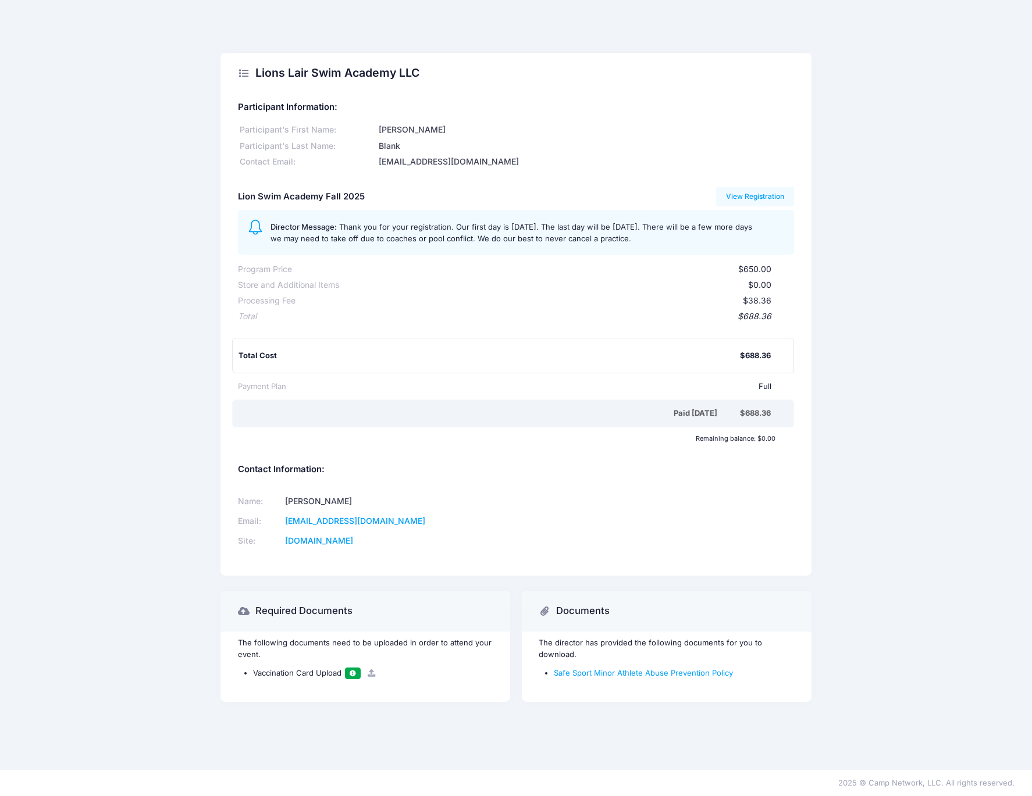
drag, startPoint x: 446, startPoint y: 226, endPoint x: 572, endPoint y: 250, distance: 128.5
click at [572, 250] on div "Director Message: Thank you for your registration. Our first day is Tuesday, Se…" at bounding box center [516, 232] width 557 height 45
click at [553, 230] on span "Thank you for your registration. Our first day is Tuesday, September 9th. The l…" at bounding box center [511, 232] width 482 height 21
drag, startPoint x: 273, startPoint y: 227, endPoint x: 751, endPoint y: 238, distance: 478.3
click at [751, 238] on div "Director Message: Thank you for your registration. Our first day is Tuesday, Se…" at bounding box center [527, 232] width 514 height 24
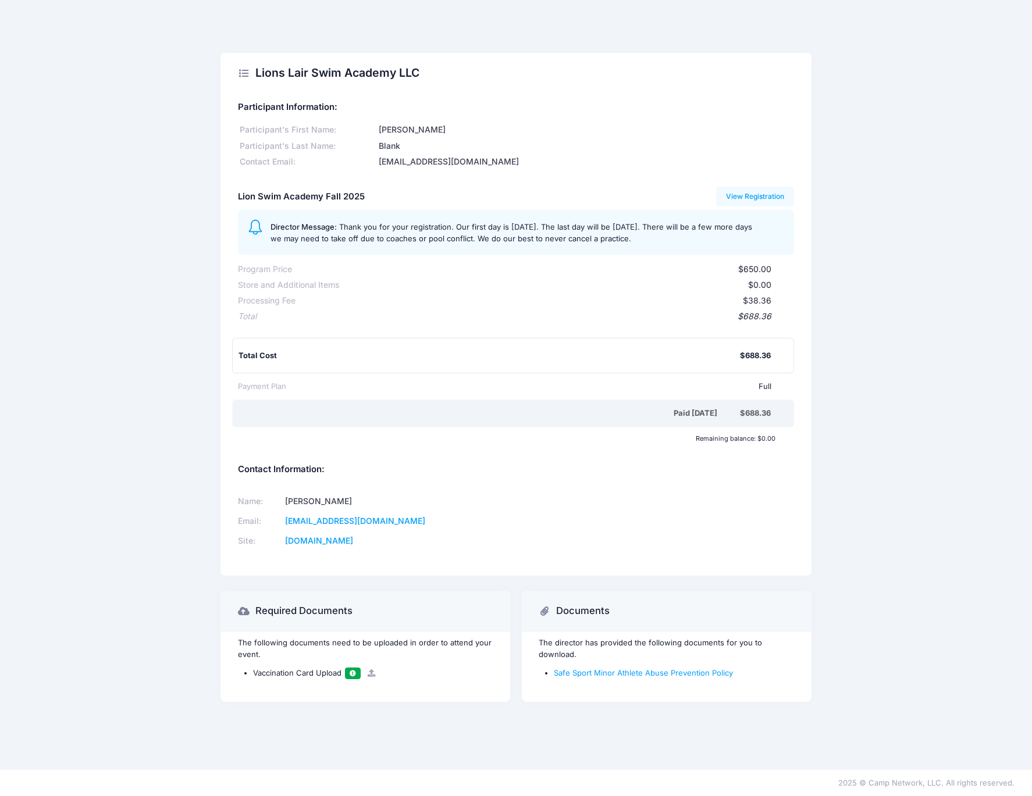
copy div "Director Message: Thank you for your registration. Our first day is Tuesday, Se…"
click at [754, 195] on link "View Registration" at bounding box center [755, 197] width 79 height 20
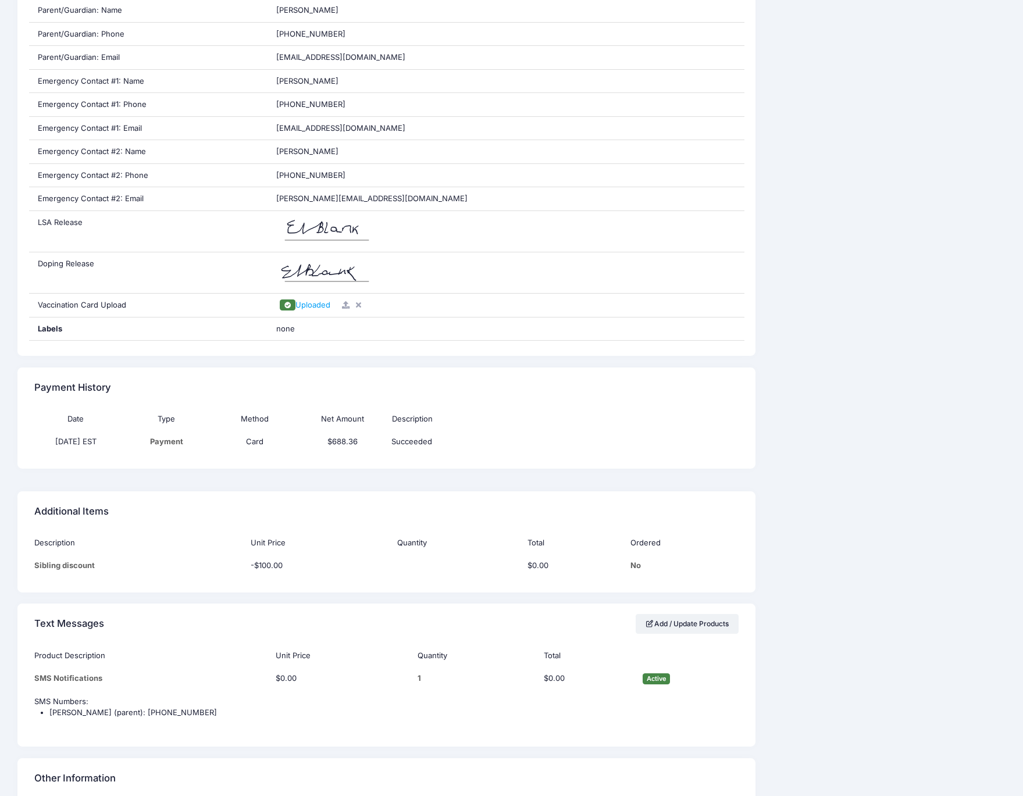
scroll to position [740, 0]
